Goal: Transaction & Acquisition: Purchase product/service

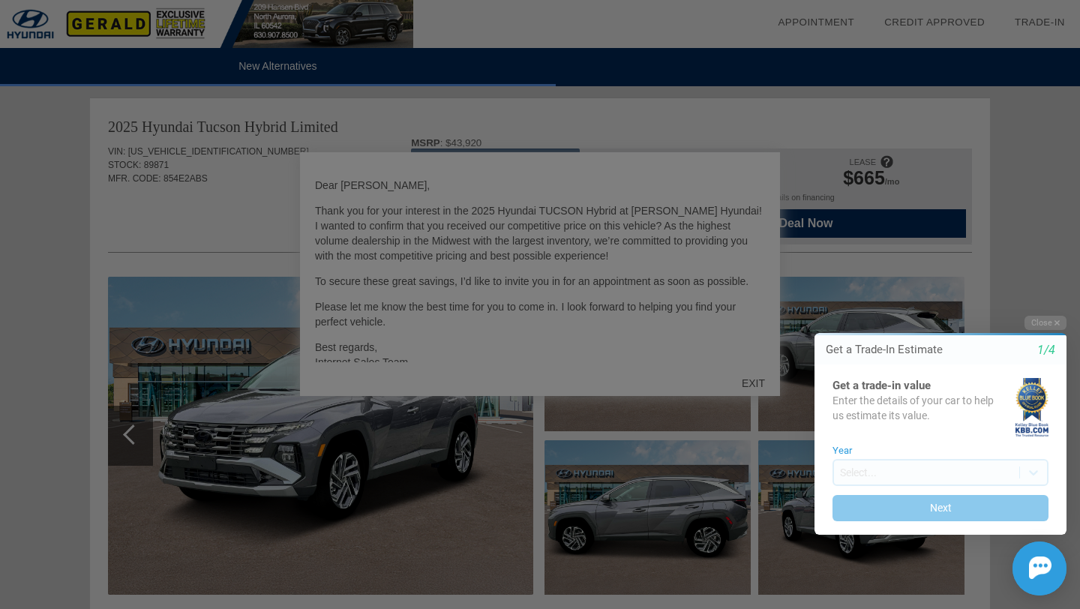
click at [753, 386] on div at bounding box center [540, 304] width 1080 height 609
click at [1047, 319] on button "Close" at bounding box center [1046, 323] width 42 height 14
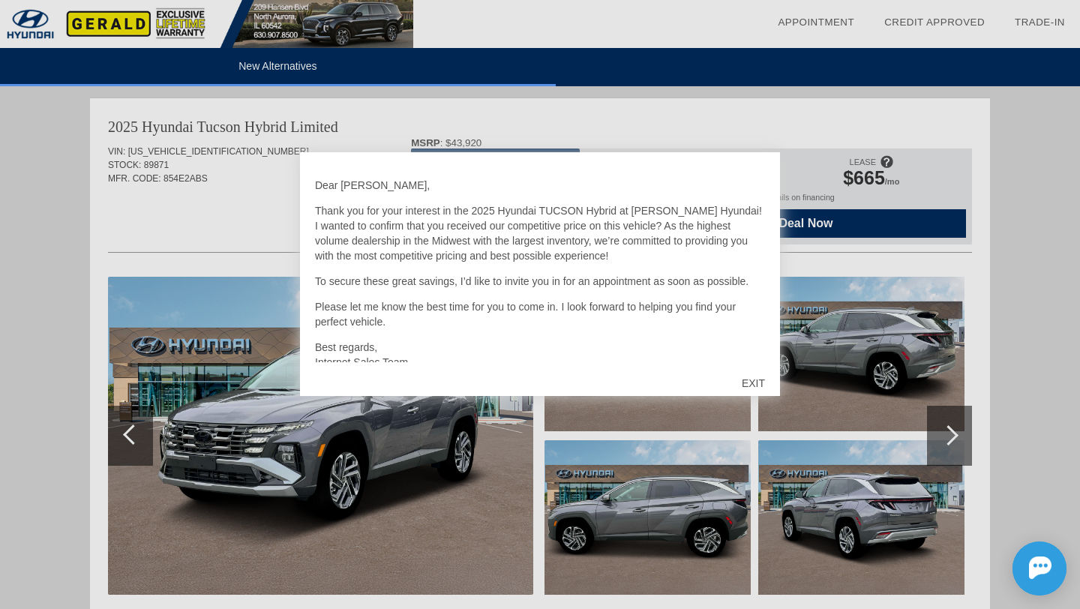
click at [753, 380] on div "EXIT" at bounding box center [753, 383] width 53 height 45
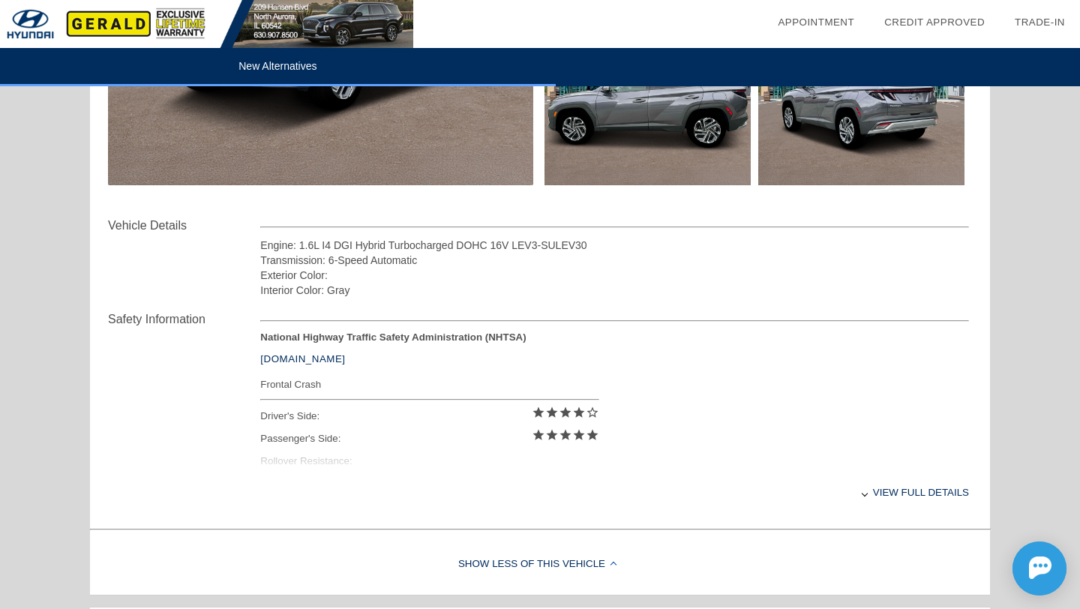
scroll to position [411, 0]
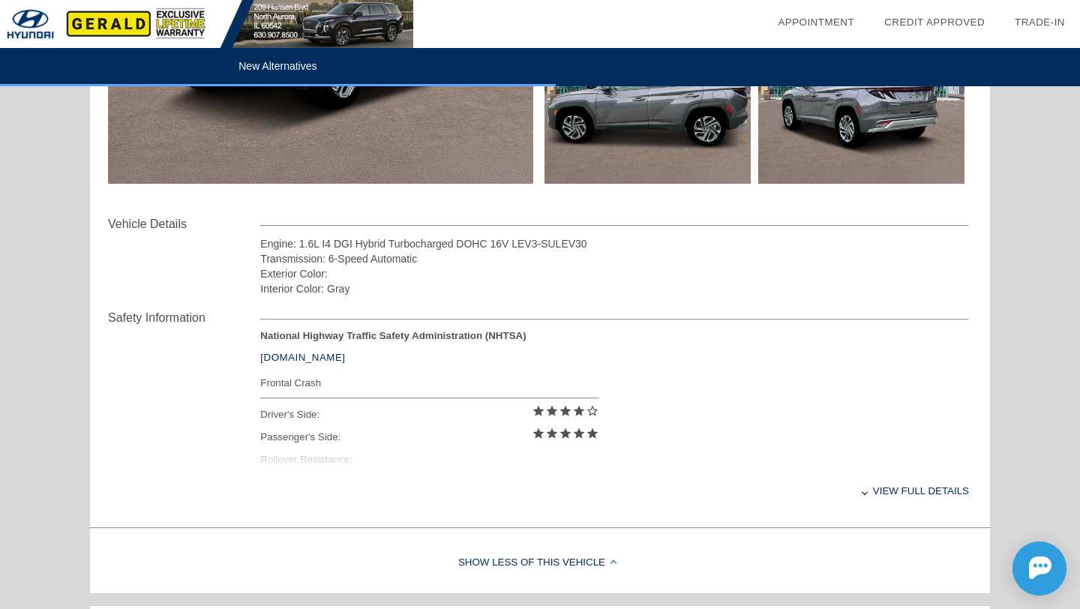
click at [909, 496] on div "View full details" at bounding box center [614, 491] width 709 height 37
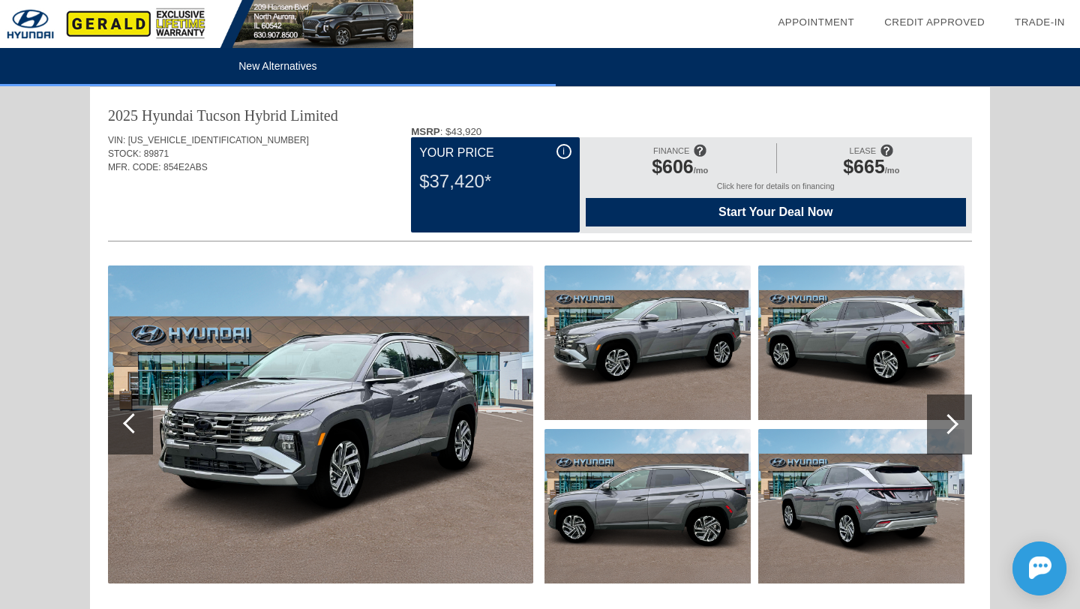
scroll to position [0, 0]
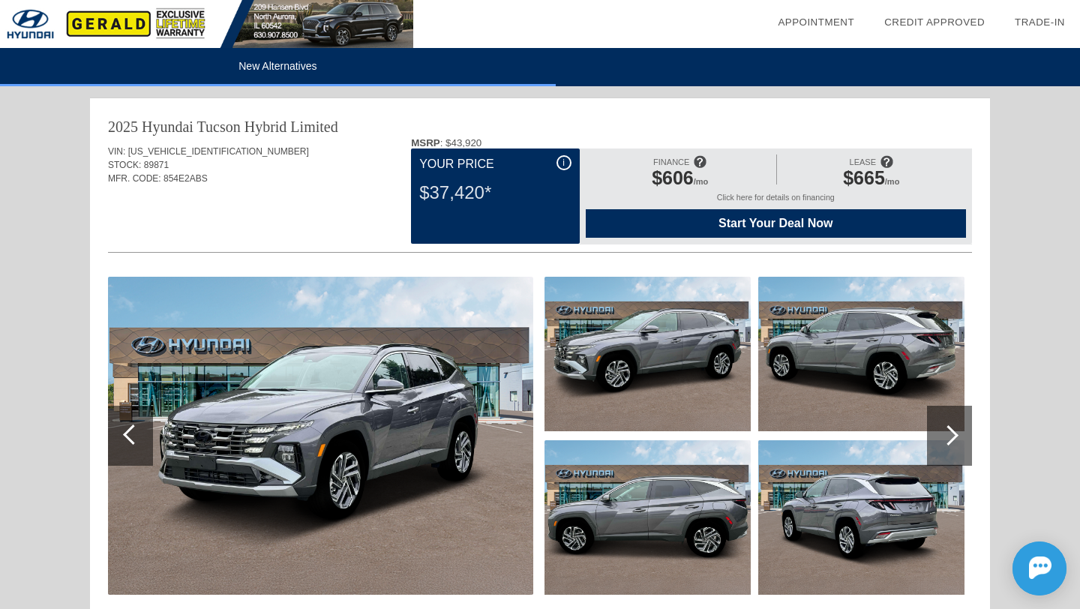
click at [936, 431] on div at bounding box center [949, 436] width 45 height 60
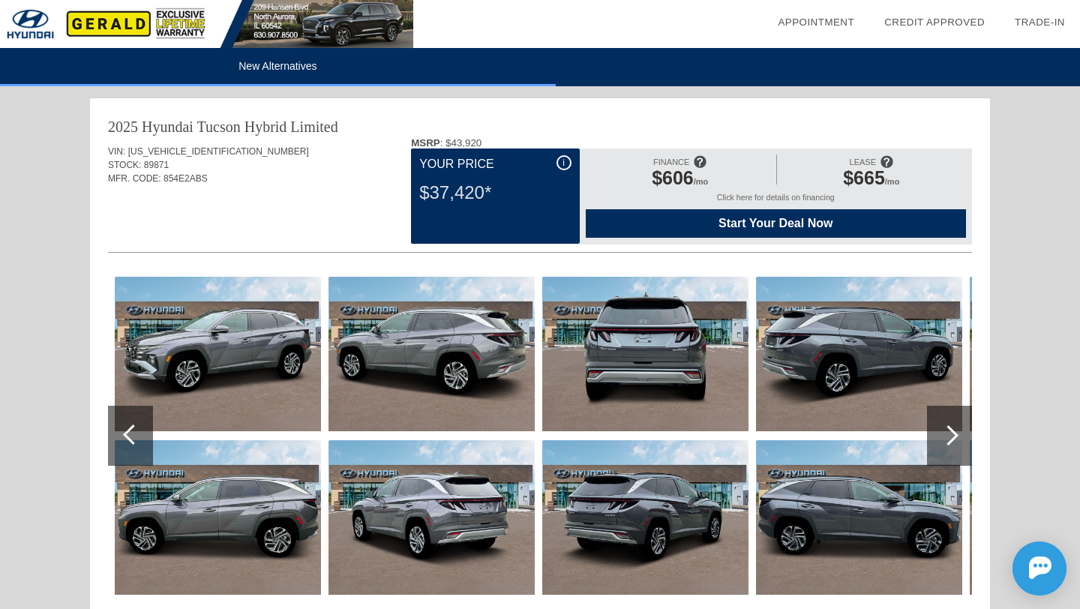
click at [936, 431] on div at bounding box center [949, 436] width 45 height 60
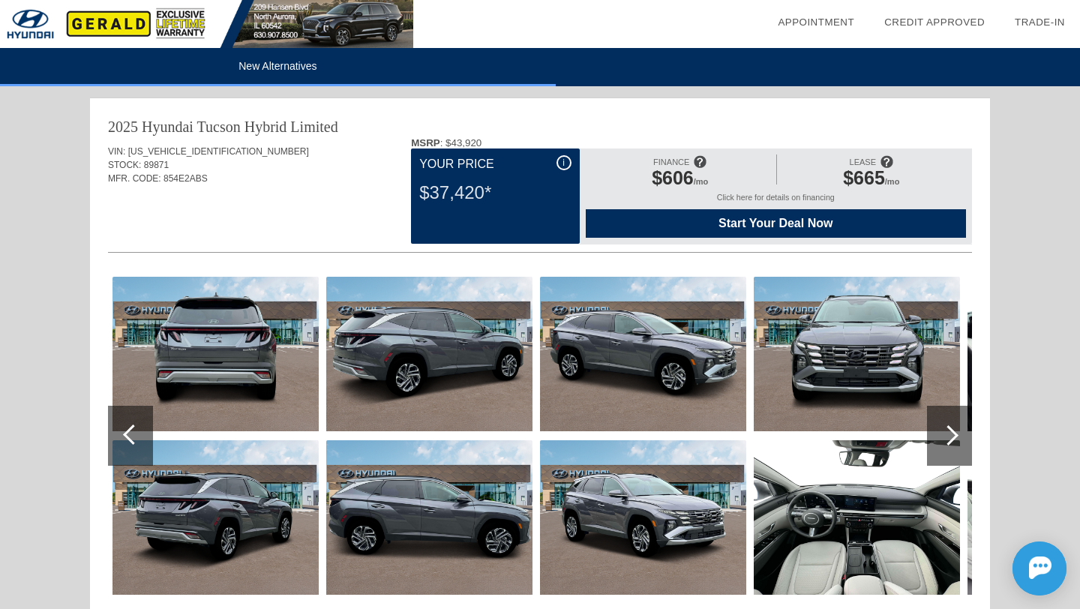
click at [936, 431] on div at bounding box center [949, 436] width 45 height 60
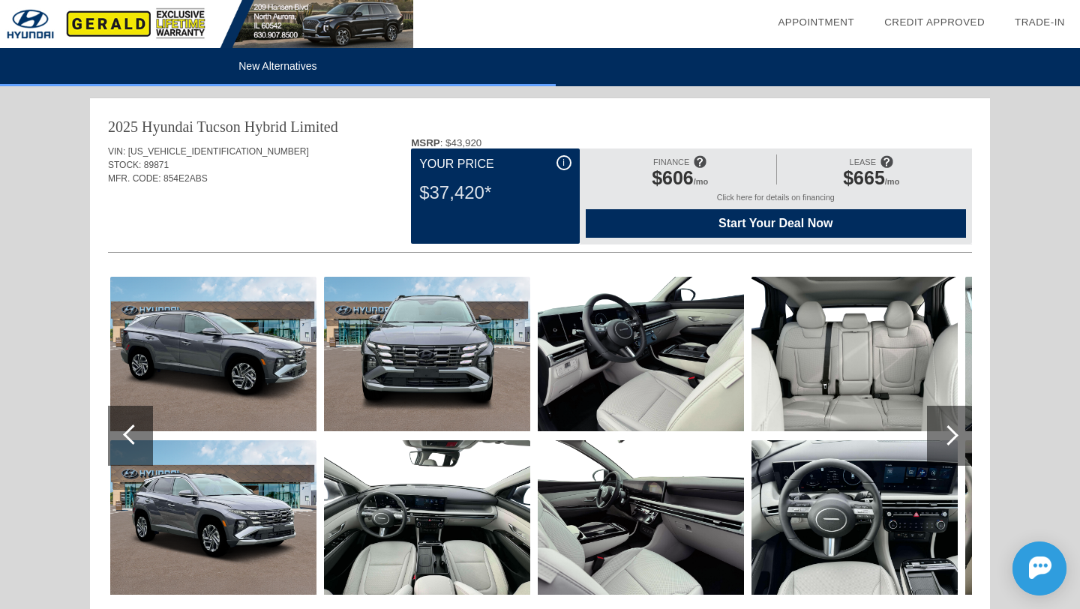
click at [936, 431] on div at bounding box center [949, 436] width 45 height 60
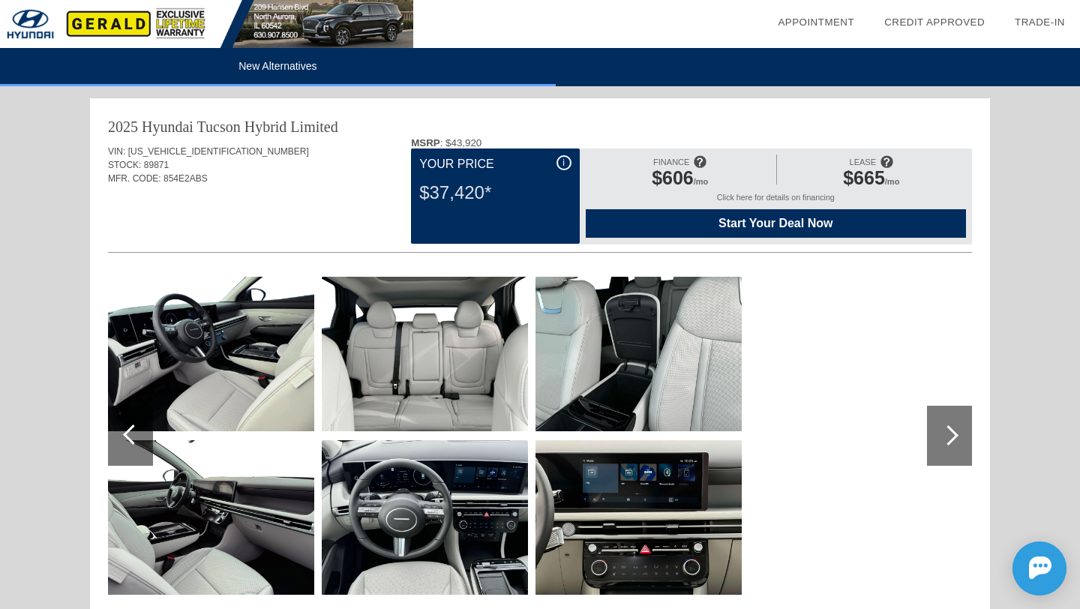
click at [957, 419] on div at bounding box center [949, 436] width 45 height 60
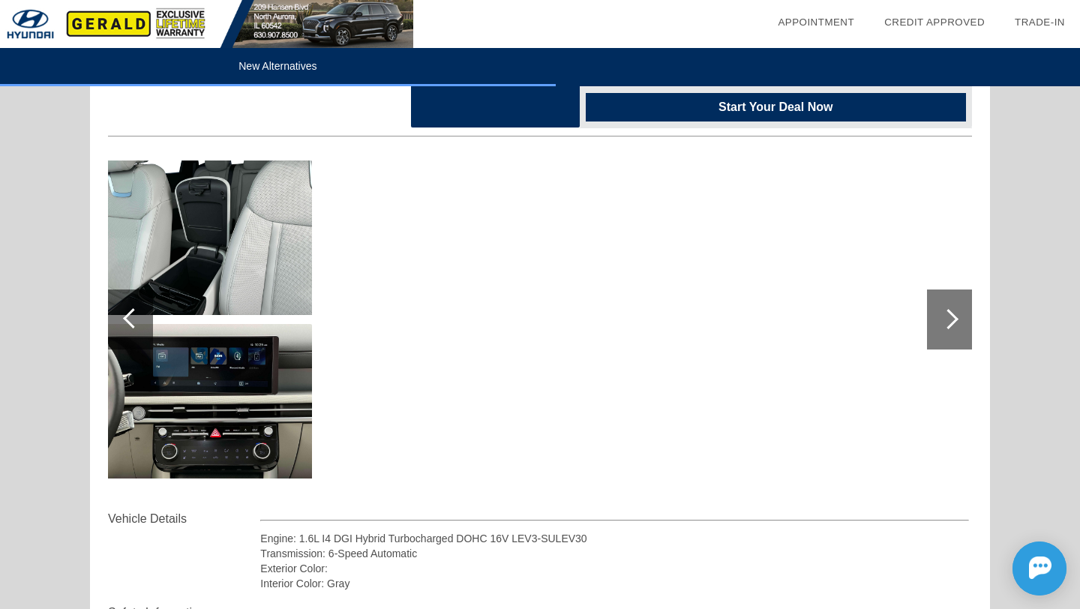
scroll to position [144, 0]
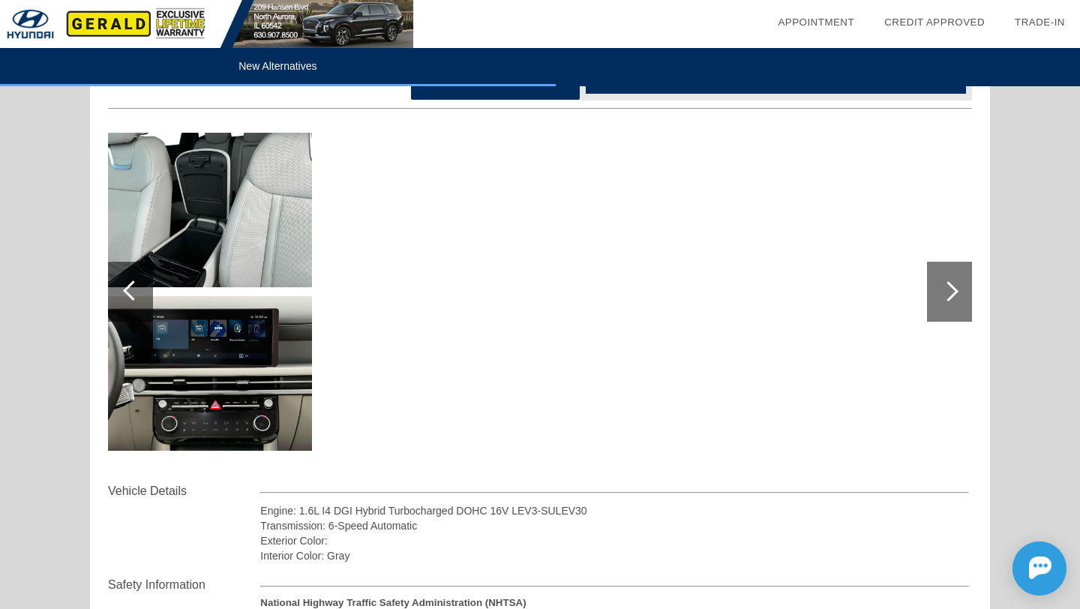
click at [131, 297] on div at bounding box center [133, 291] width 20 height 20
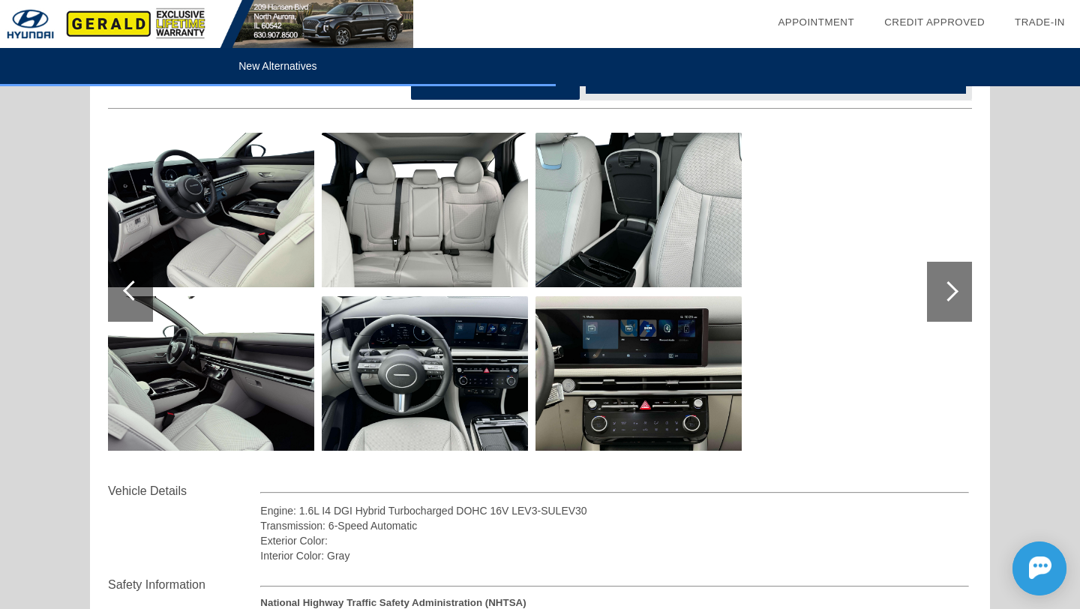
click at [131, 297] on div at bounding box center [133, 291] width 20 height 20
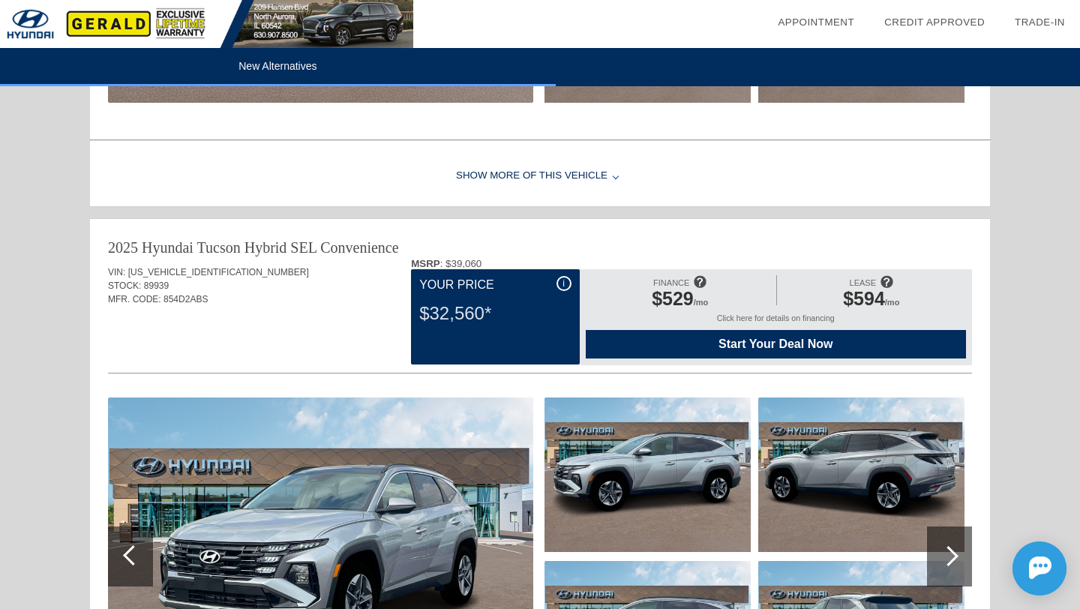
scroll to position [1897, 0]
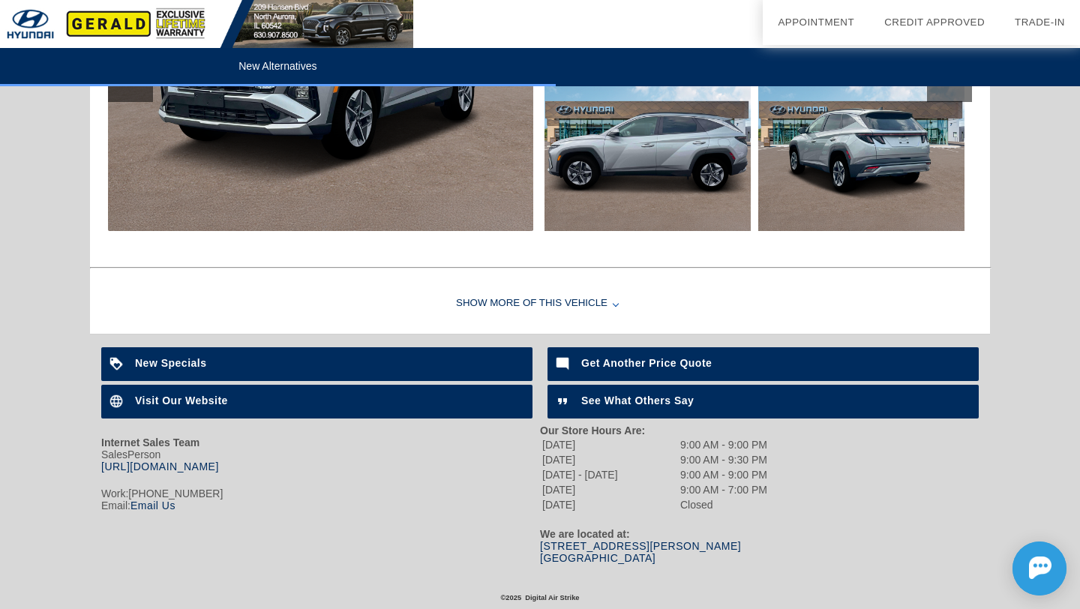
click at [506, 311] on div "Show More of this Vehicle" at bounding box center [540, 304] width 900 height 60
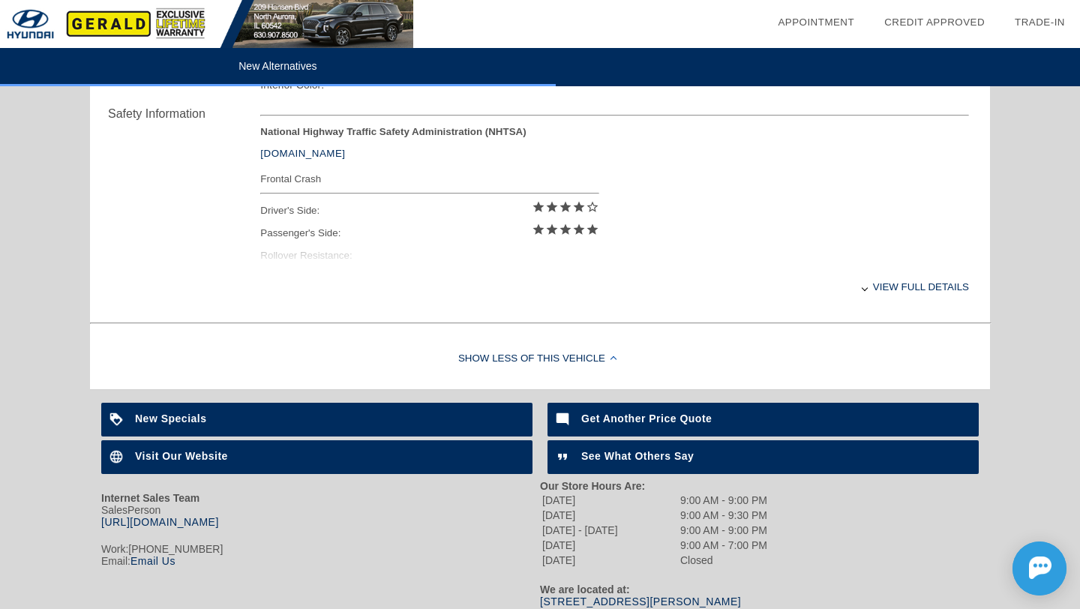
scroll to position [2204, 0]
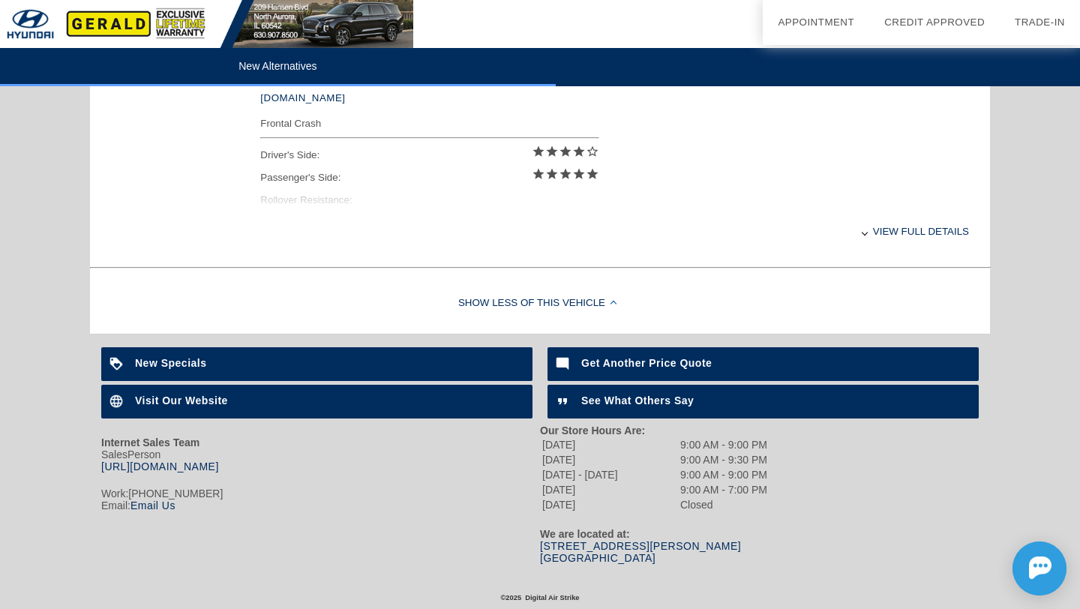
click at [898, 230] on div "View full details" at bounding box center [614, 231] width 709 height 37
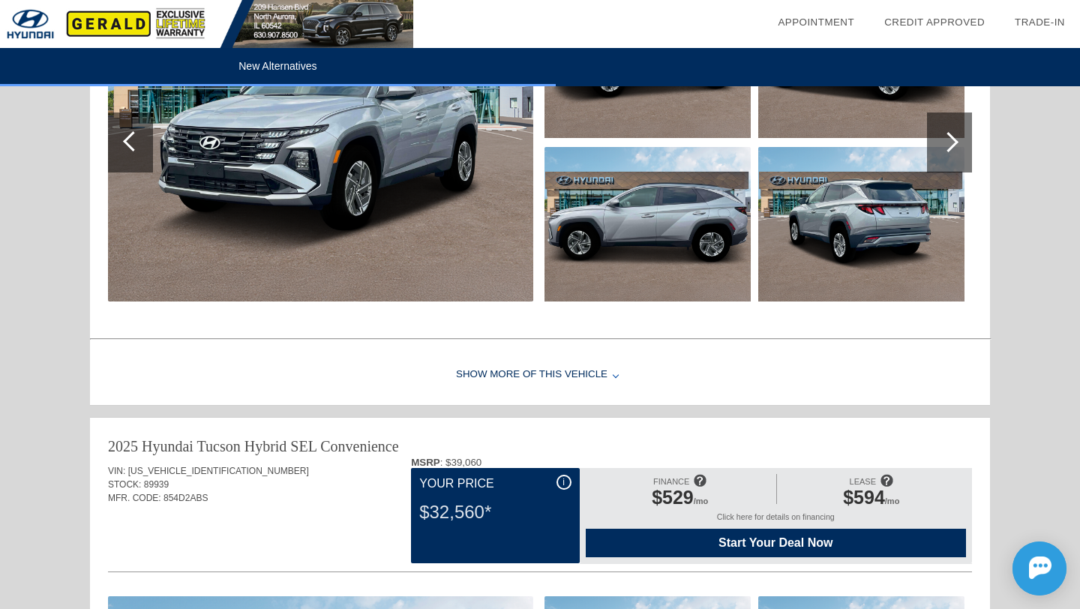
scroll to position [0, 0]
